Goal: Transaction & Acquisition: Purchase product/service

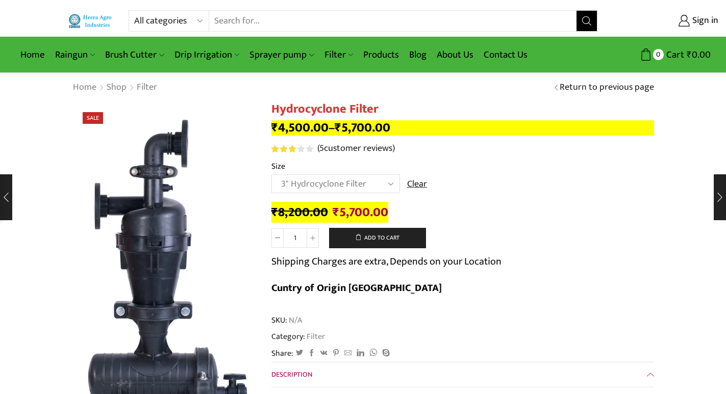
select select "3" Hydrocyclone Filter"
click at [373, 51] on link "Products" at bounding box center [381, 55] width 46 height 24
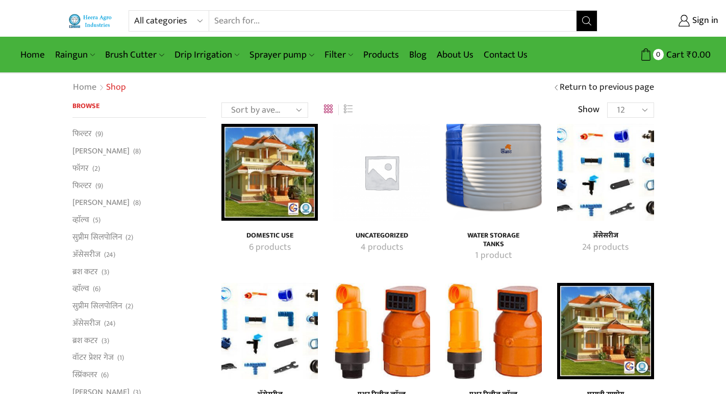
click at [599, 169] on img "Visit product category अ‍ॅसेसरीज" at bounding box center [605, 172] width 96 height 96
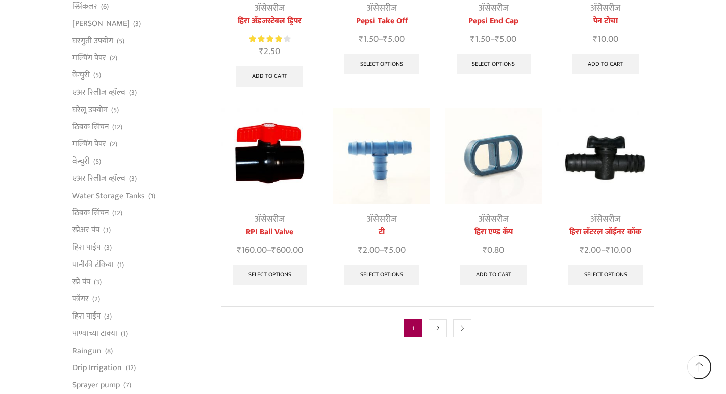
scroll to position [459, 0]
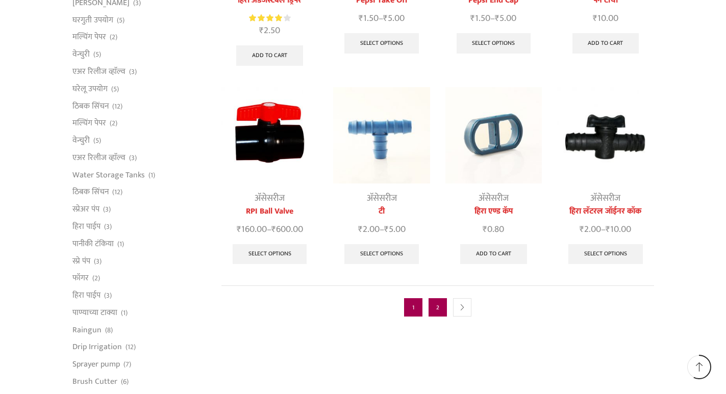
click at [440, 298] on link "2" at bounding box center [437, 307] width 18 height 18
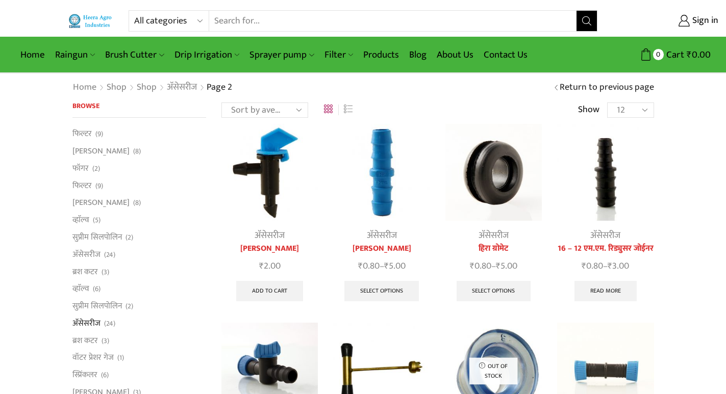
click at [288, 355] on img at bounding box center [269, 371] width 96 height 96
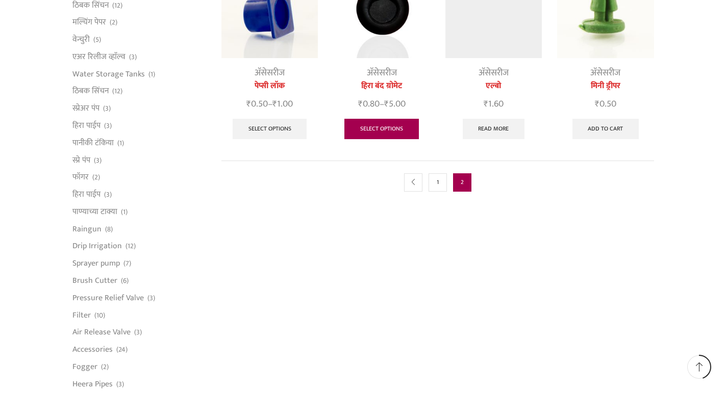
scroll to position [561, 0]
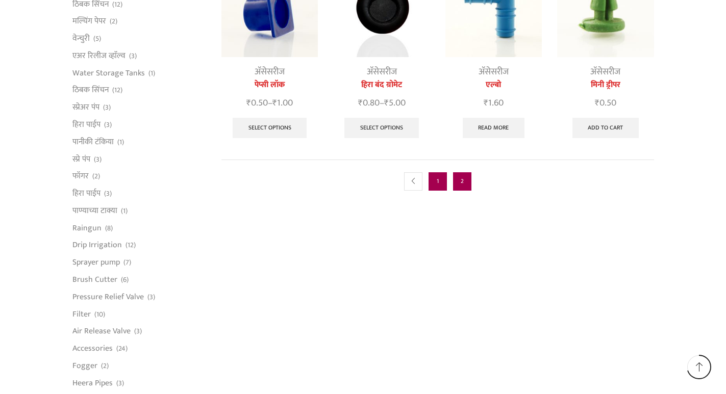
click at [438, 179] on link "1" at bounding box center [437, 181] width 18 height 18
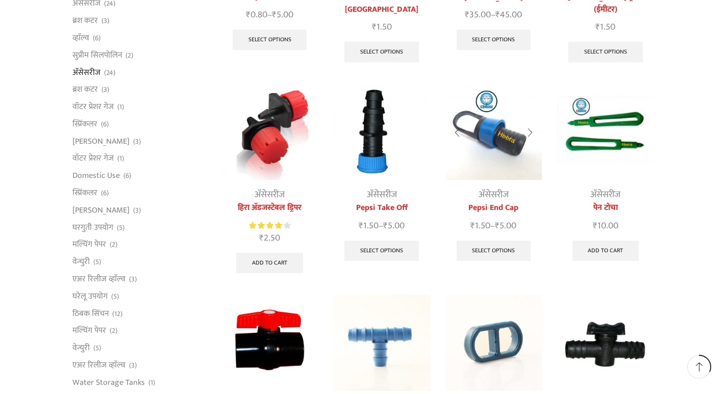
scroll to position [255, 0]
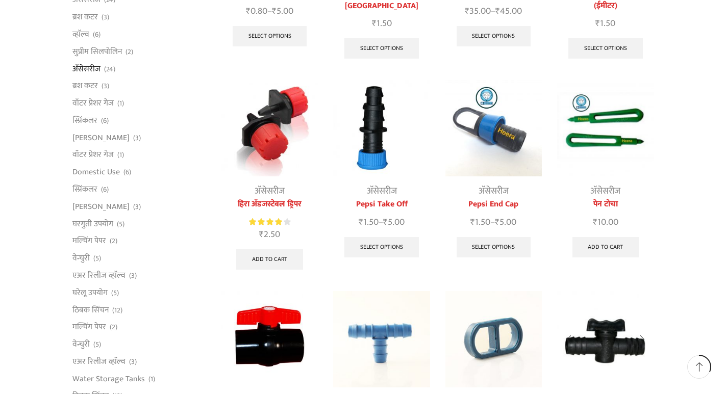
click at [607, 320] on img at bounding box center [605, 339] width 96 height 96
